Goal: Task Accomplishment & Management: Use online tool/utility

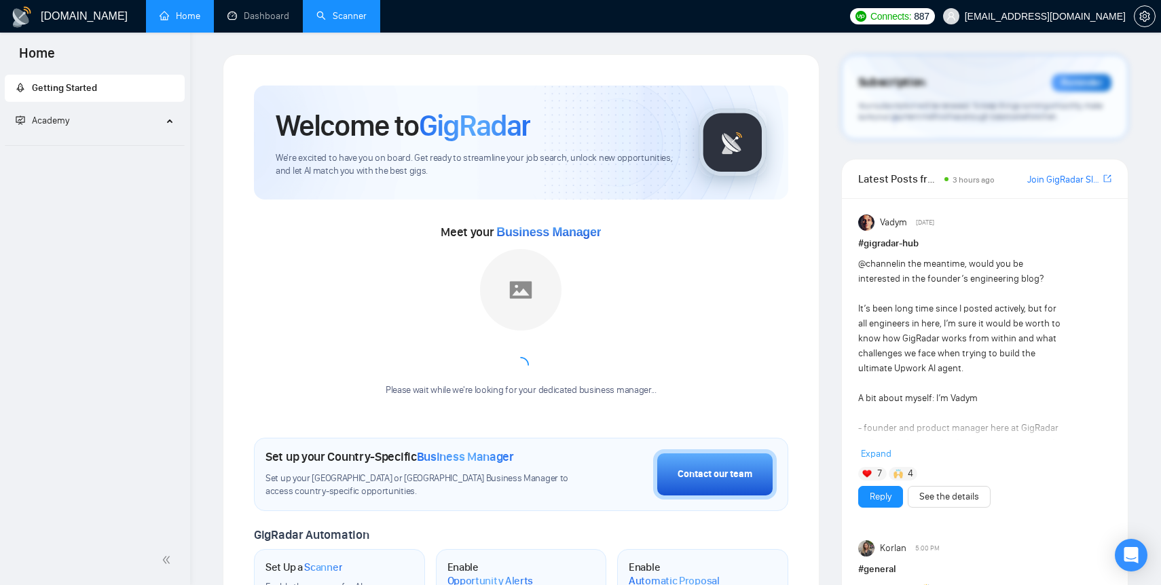
click at [316, 18] on link "Scanner" at bounding box center [341, 16] width 50 height 12
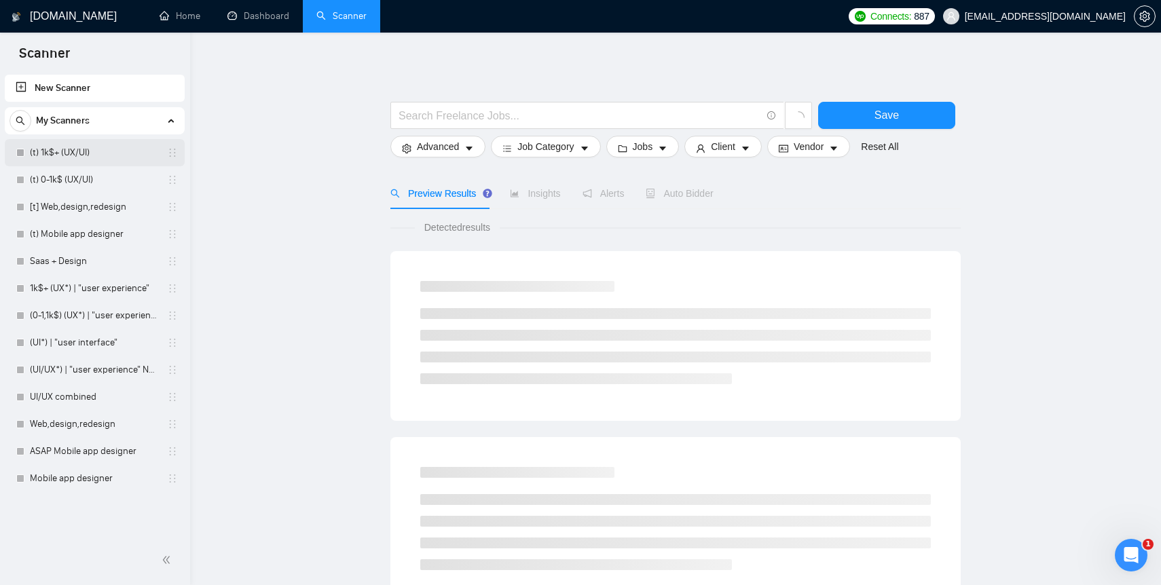
click at [94, 151] on link "(t) 1k$+ (UX/UI)" at bounding box center [94, 152] width 129 height 27
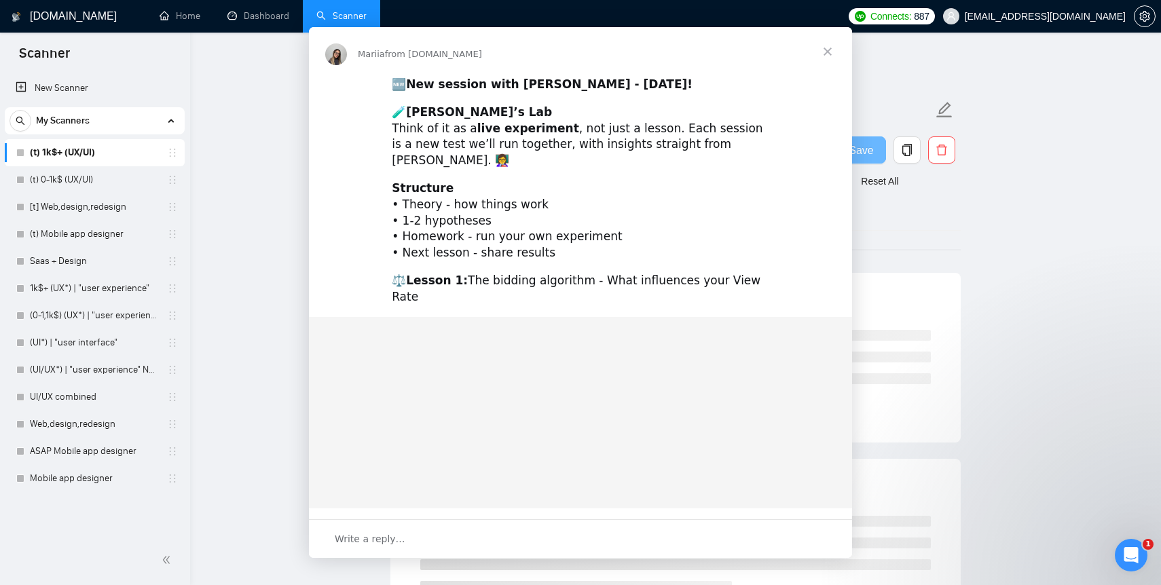
click at [699, 211] on div "Structure • Theory - how things work • 1-2 hypotheses • Homework - run your own…" at bounding box center [580, 221] width 377 height 81
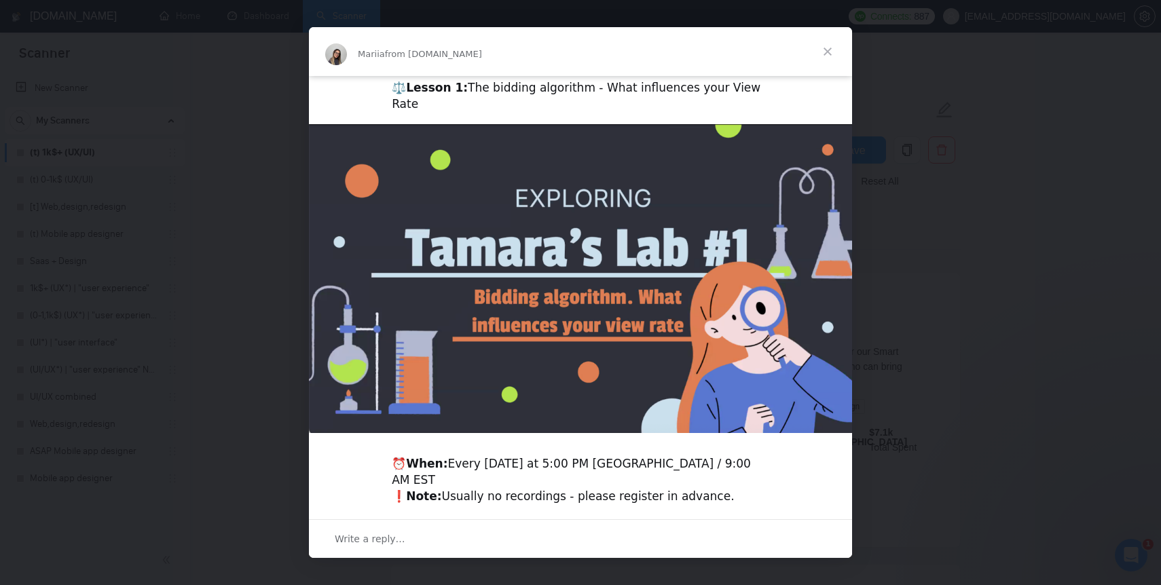
scroll to position [227, 0]
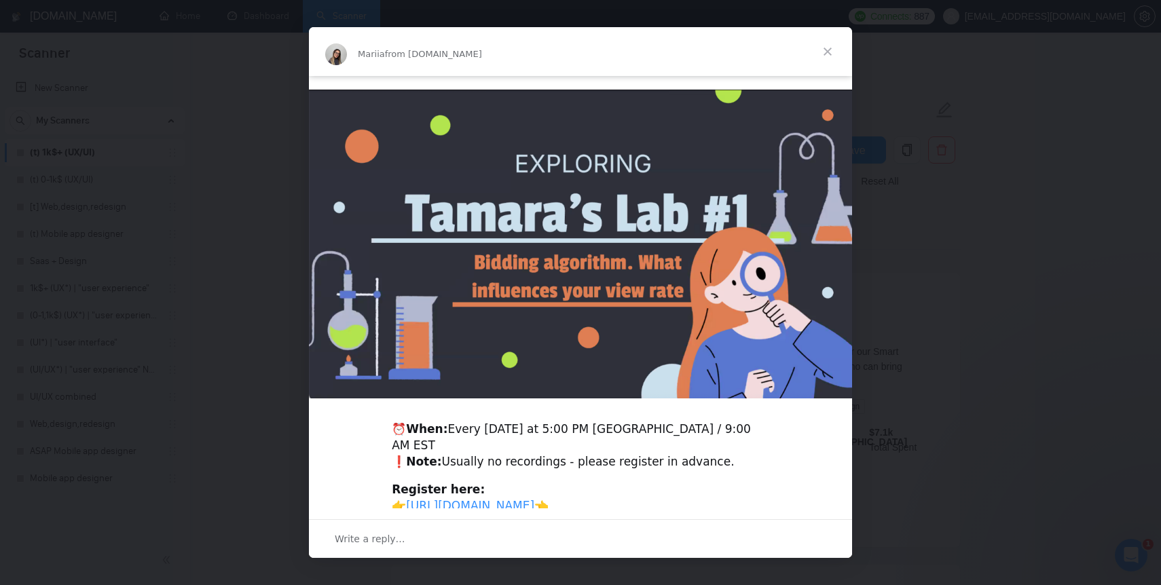
click at [829, 53] on span "Close" at bounding box center [827, 51] width 49 height 49
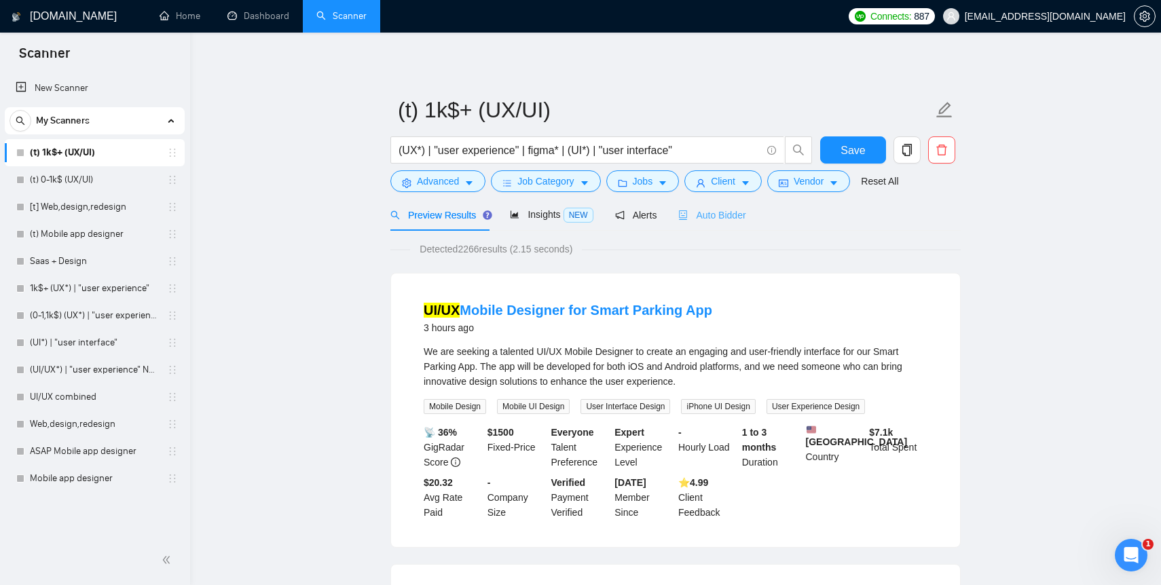
click at [719, 226] on div "Auto Bidder" at bounding box center [711, 215] width 67 height 32
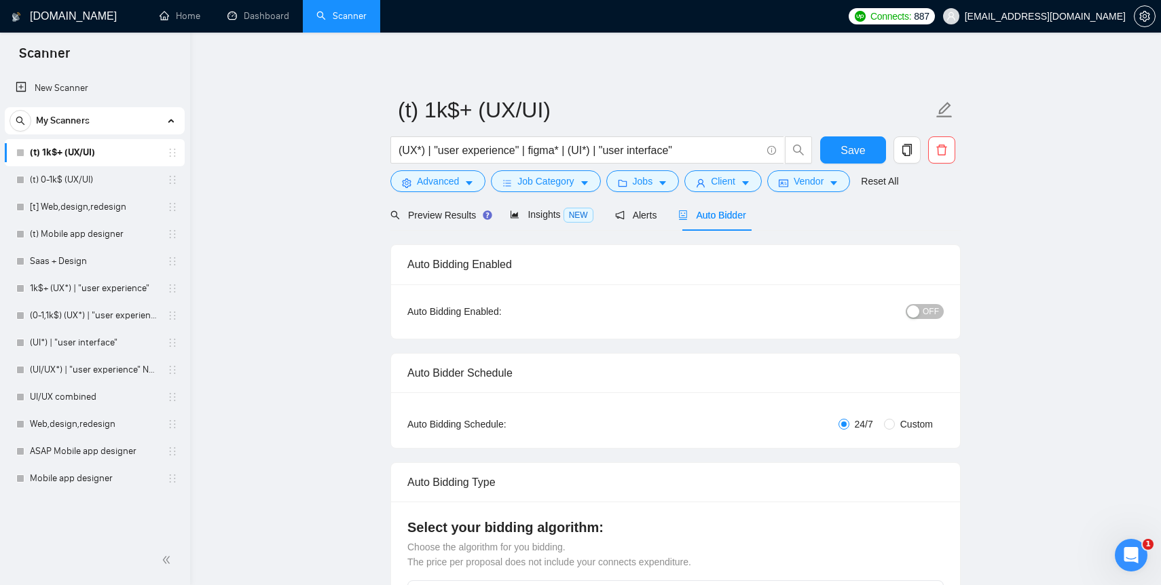
click at [931, 312] on span "OFF" at bounding box center [930, 311] width 16 height 15
click at [854, 138] on button "Save" at bounding box center [853, 149] width 66 height 27
click at [846, 147] on span "Save" at bounding box center [852, 150] width 24 height 17
click at [105, 188] on link "(t) 0-1k$ (UX/UI)" at bounding box center [94, 179] width 129 height 27
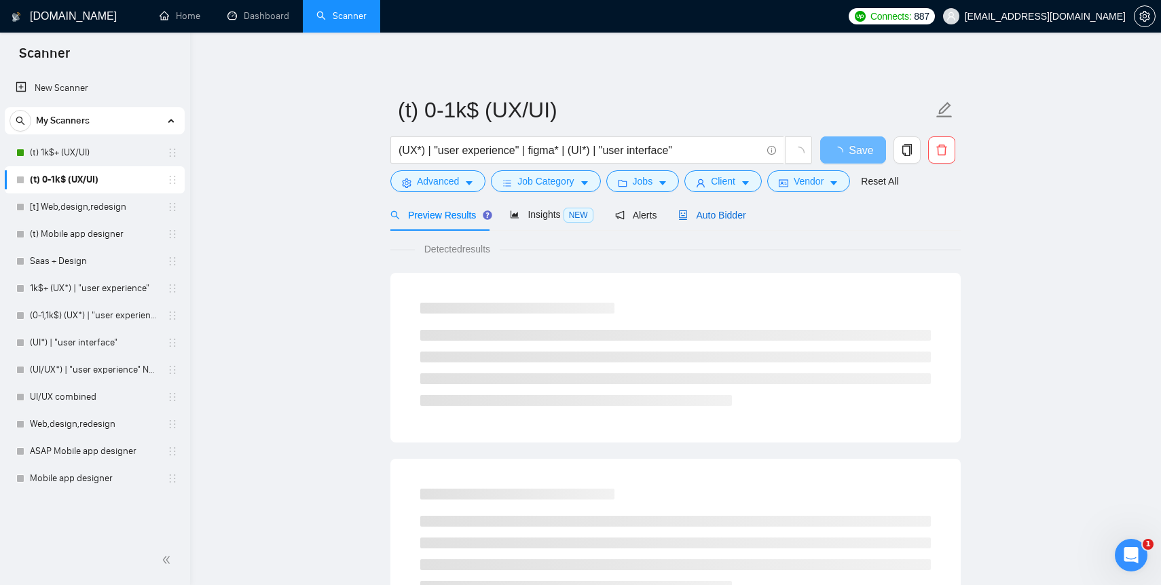
click at [708, 210] on span "Auto Bidder" at bounding box center [711, 215] width 67 height 11
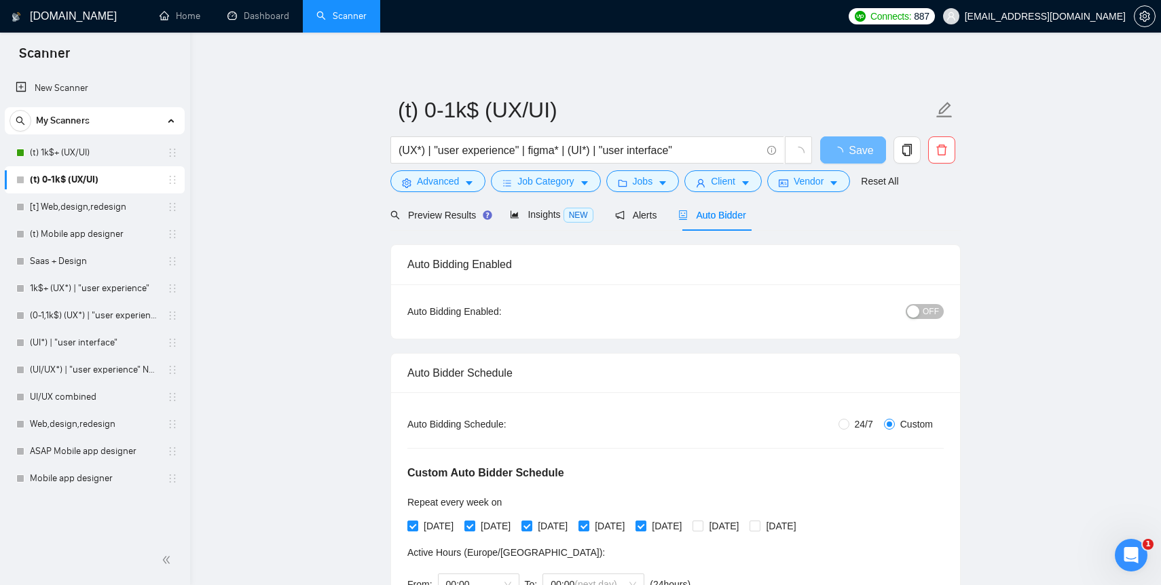
click at [927, 311] on span "OFF" at bounding box center [930, 311] width 16 height 15
click at [861, 151] on span "Save" at bounding box center [860, 150] width 24 height 17
click at [89, 206] on link "[t] Web,design,redesign" at bounding box center [94, 206] width 129 height 27
click at [844, 151] on span "Save" at bounding box center [852, 150] width 24 height 17
click at [69, 205] on link "[t] Web,design,redesign" at bounding box center [94, 206] width 129 height 27
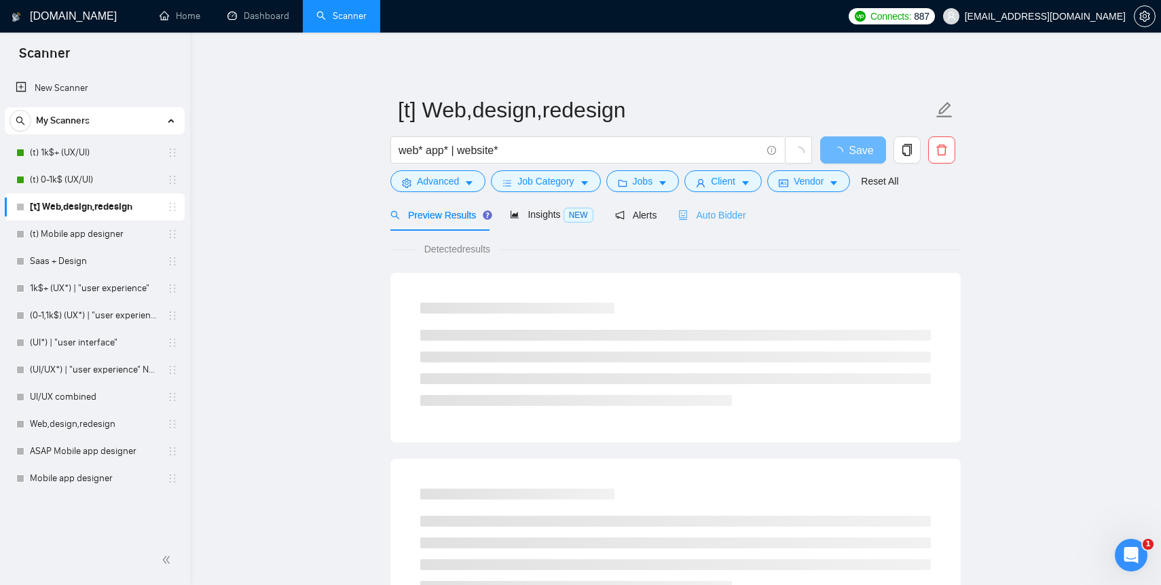
click at [714, 223] on div "Auto Bidder" at bounding box center [711, 215] width 67 height 32
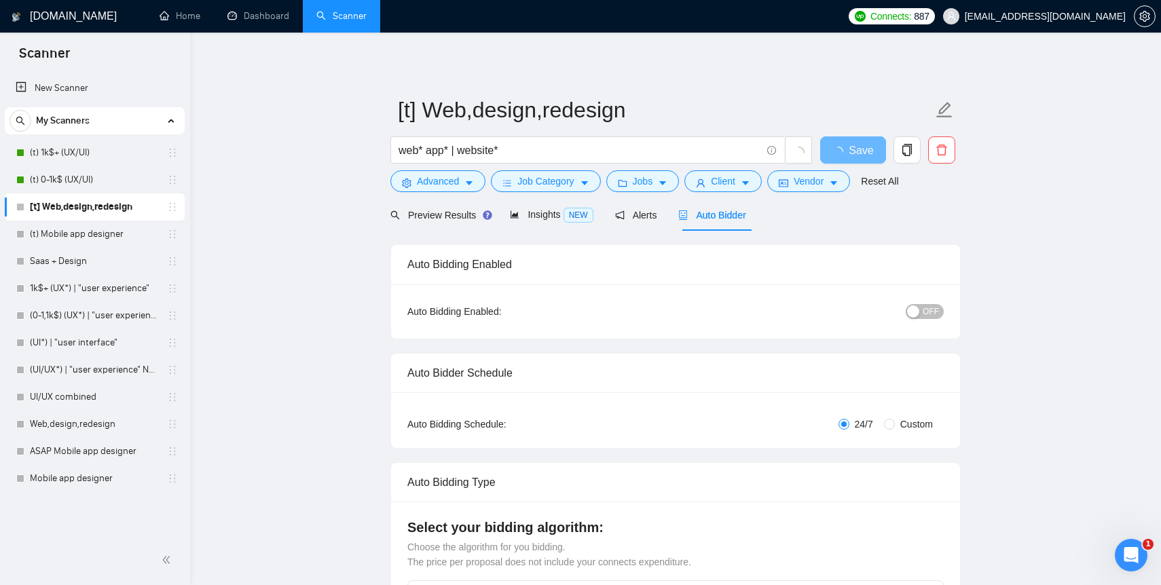
radio input "false"
radio input "true"
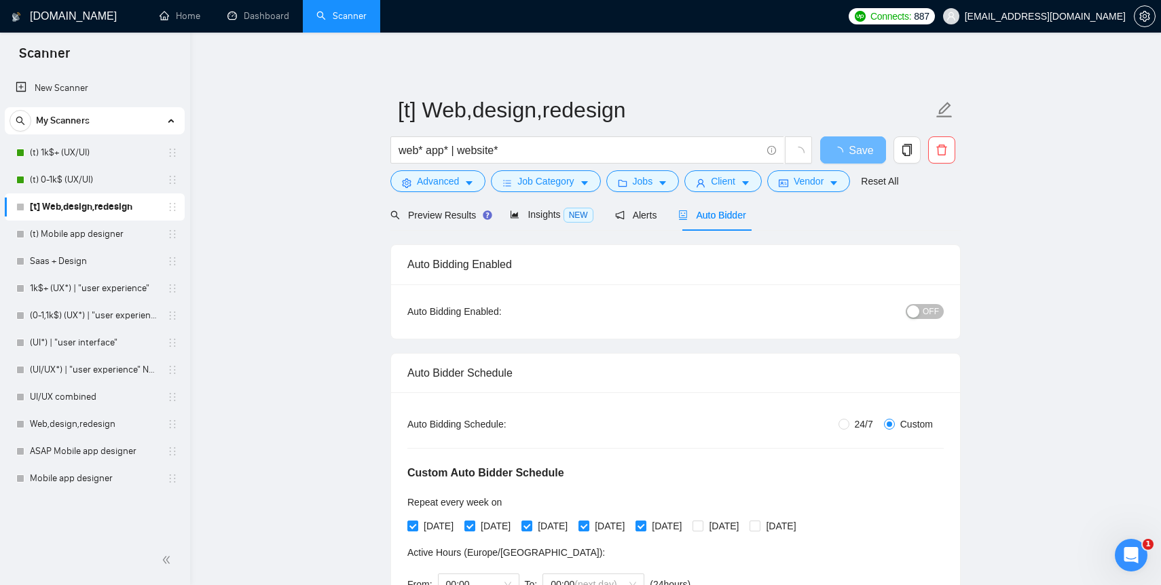
click at [923, 307] on span "OFF" at bounding box center [930, 311] width 16 height 15
click at [858, 152] on span "Save" at bounding box center [860, 150] width 24 height 17
click at [856, 152] on span "Save" at bounding box center [860, 150] width 24 height 17
click at [863, 147] on span "Save" at bounding box center [852, 150] width 24 height 17
click at [96, 239] on link "(t) Mobile app designer" at bounding box center [94, 234] width 129 height 27
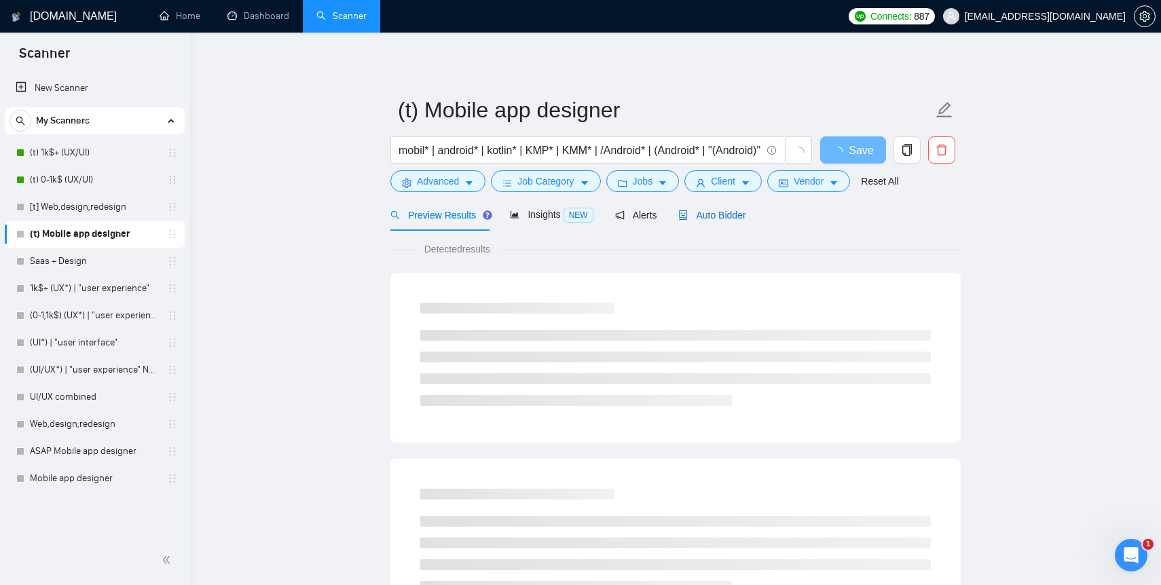
click at [698, 208] on div "Auto Bidder" at bounding box center [711, 215] width 67 height 15
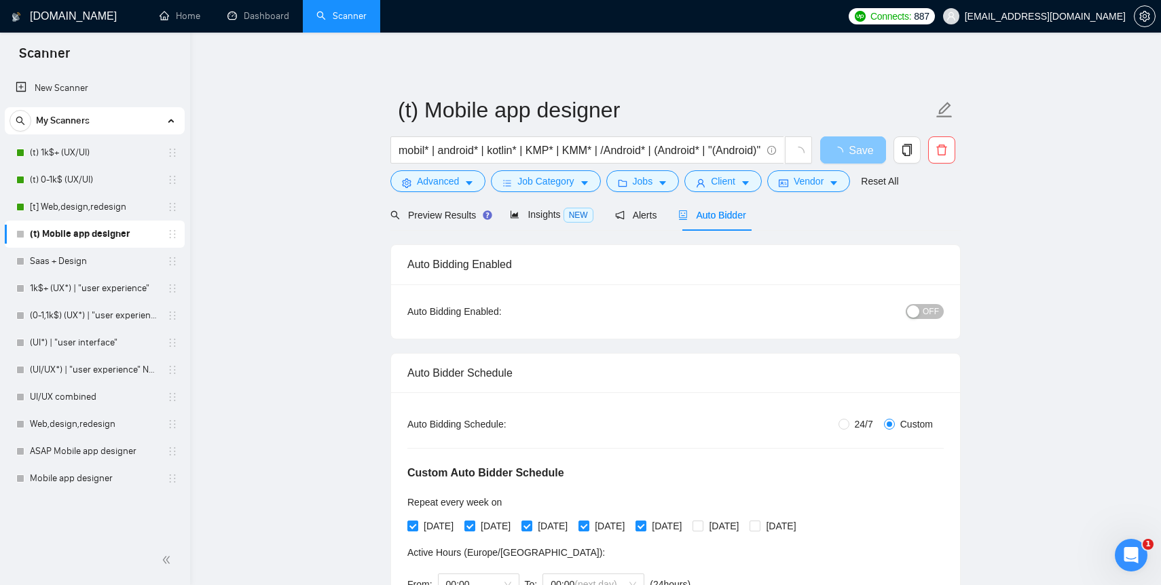
click at [865, 150] on span "Save" at bounding box center [860, 150] width 24 height 17
click at [943, 314] on div "Auto Bidding Enabled: OFF" at bounding box center [675, 311] width 569 height 54
click at [924, 312] on span "OFF" at bounding box center [930, 311] width 16 height 15
click at [845, 146] on span "Save" at bounding box center [852, 150] width 24 height 17
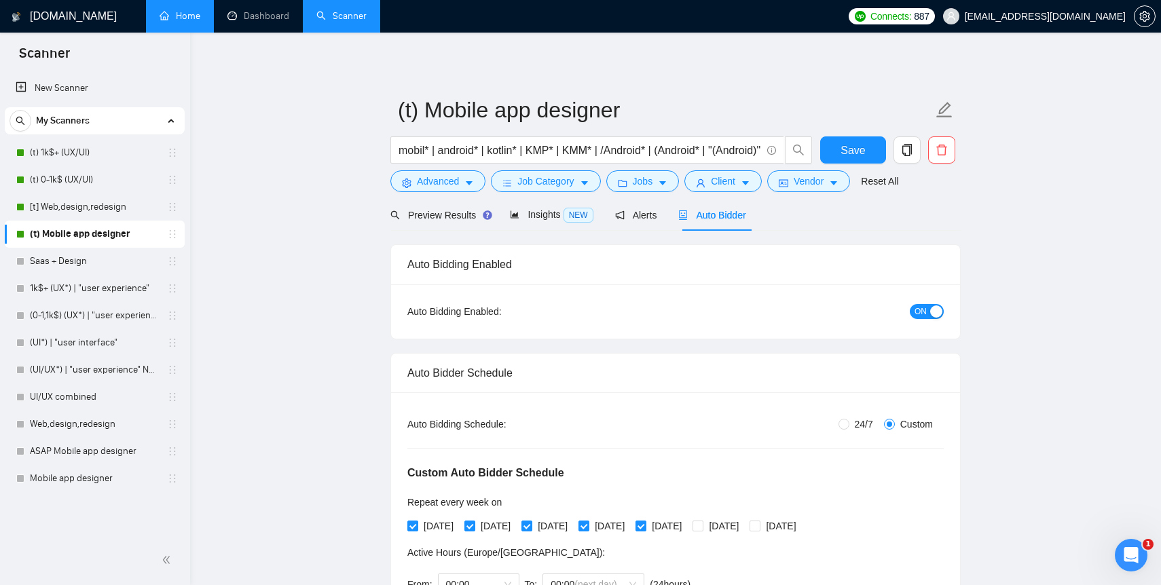
click at [168, 16] on link "Home" at bounding box center [179, 16] width 41 height 12
